Goal: Information Seeking & Learning: Learn about a topic

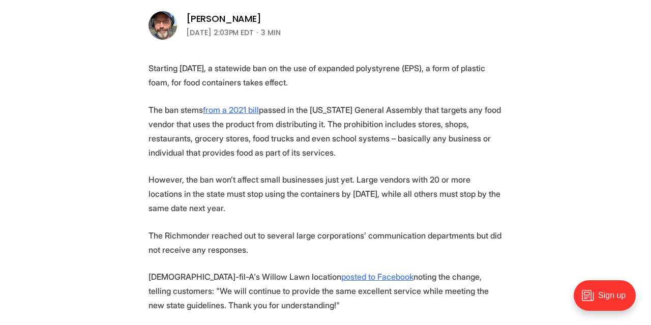
scroll to position [397, 0]
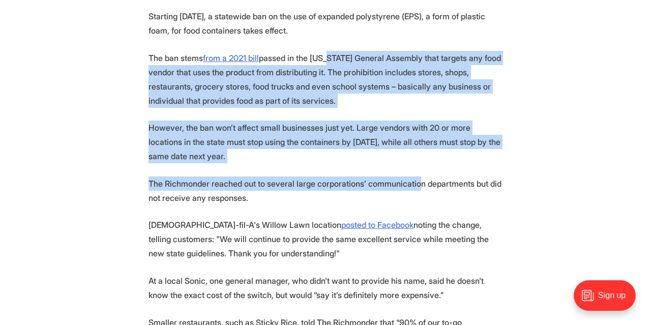
drag, startPoint x: 332, startPoint y: 51, endPoint x: 433, endPoint y: 185, distance: 167.0
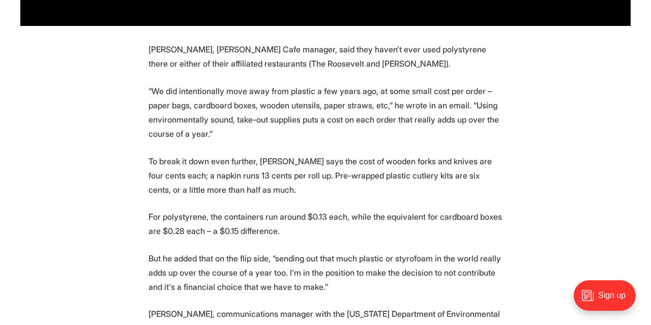
scroll to position [952, 0]
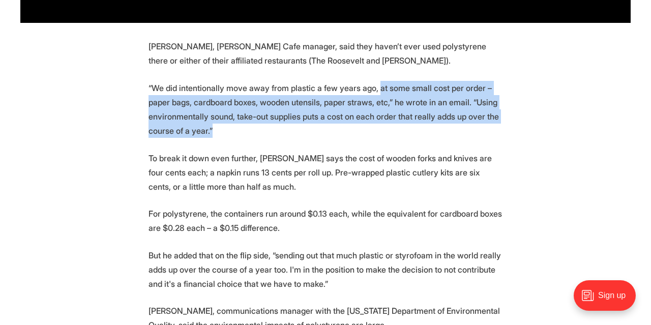
drag, startPoint x: 390, startPoint y: 98, endPoint x: 486, endPoint y: 157, distance: 112.4
click at [486, 157] on section "Starting [DATE], a statewide ban on the use of expanded polystyrene (EPS), a fo…" at bounding box center [325, 126] width 651 height 1345
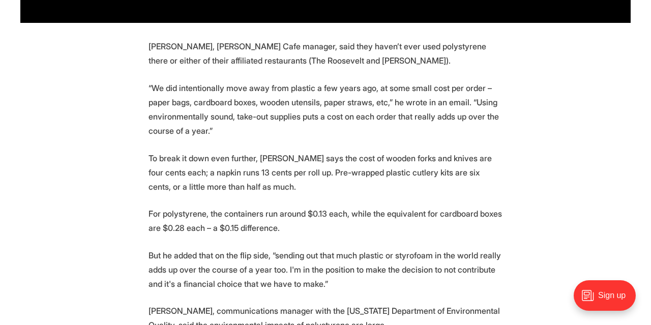
click at [486, 157] on section "Starting [DATE], a statewide ban on the use of expanded polystyrene (EPS), a fo…" at bounding box center [325, 126] width 651 height 1345
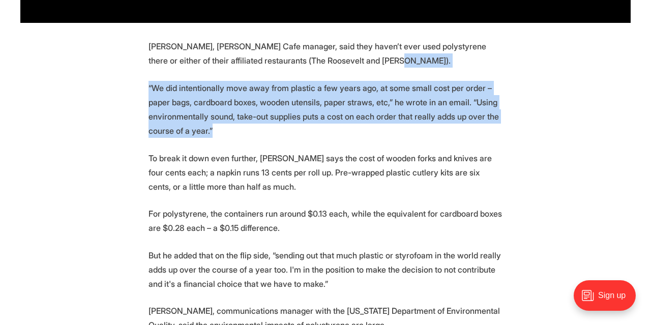
drag, startPoint x: 486, startPoint y: 157, endPoint x: 473, endPoint y: 80, distance: 77.9
click at [473, 80] on section "Starting [DATE], a statewide ban on the use of expanded polystyrene (EPS), a fo…" at bounding box center [325, 126] width 651 height 1345
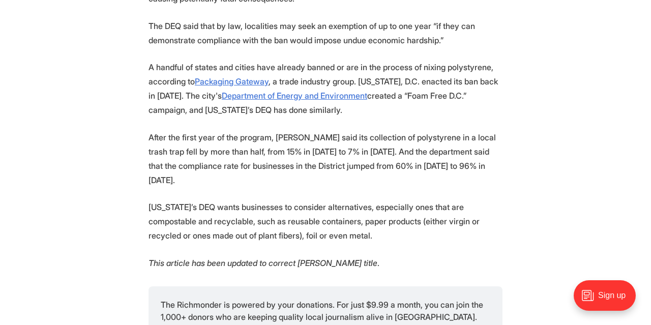
scroll to position [1323, 0]
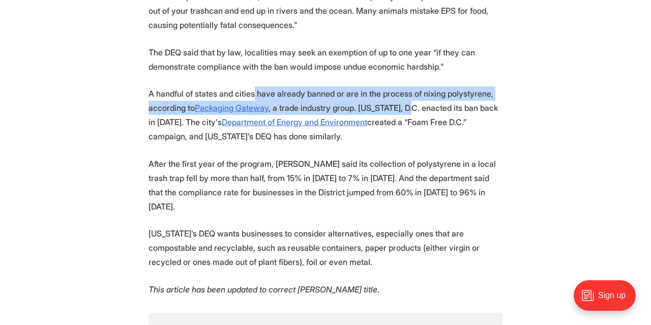
drag, startPoint x: 261, startPoint y: 110, endPoint x: 479, endPoint y: 118, distance: 217.3
click at [479, 118] on p "A handful of states and cities have already banned or are in the process of nix…" at bounding box center [326, 114] width 354 height 57
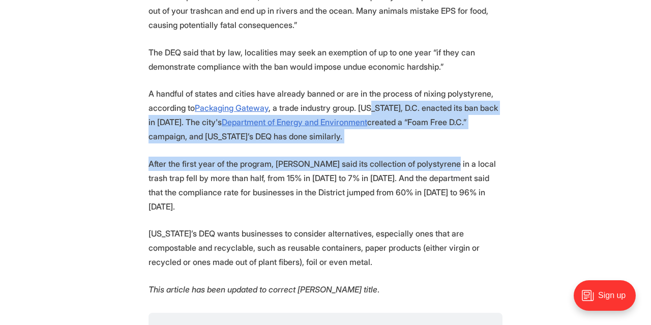
drag, startPoint x: 434, startPoint y: 124, endPoint x: 462, endPoint y: 174, distance: 57.9
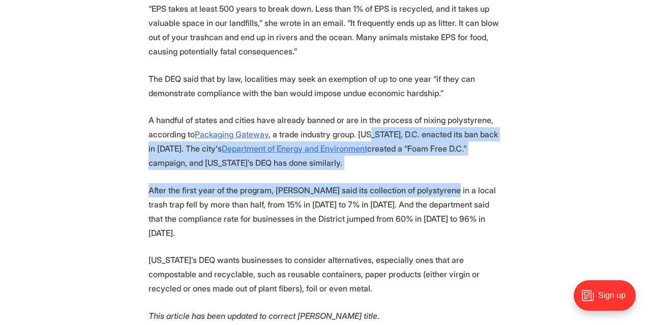
scroll to position [1217, 0]
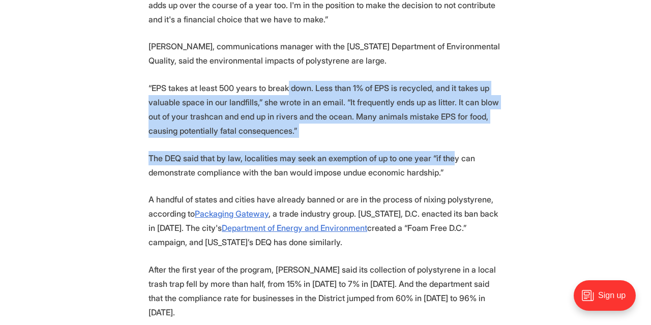
drag, startPoint x: 295, startPoint y: 103, endPoint x: 467, endPoint y: 170, distance: 185.1
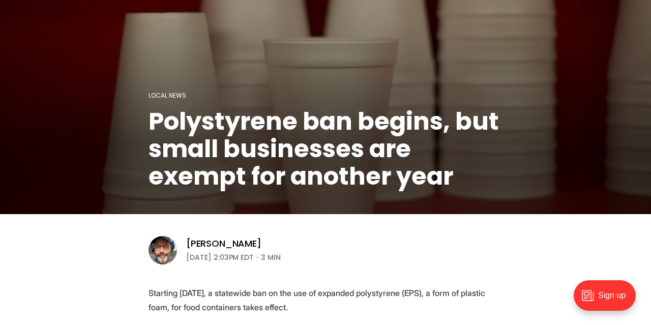
scroll to position [0, 0]
